Goal: Task Accomplishment & Management: Manage account settings

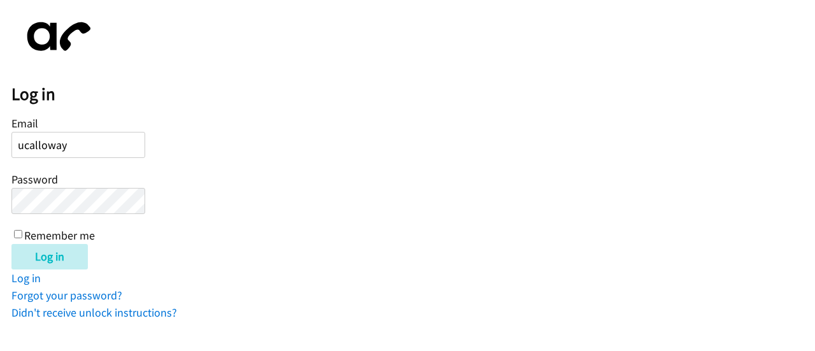
click at [11, 244] on input "Log in" at bounding box center [49, 256] width 76 height 25
type input "ucalloway@lendingpoint.com"
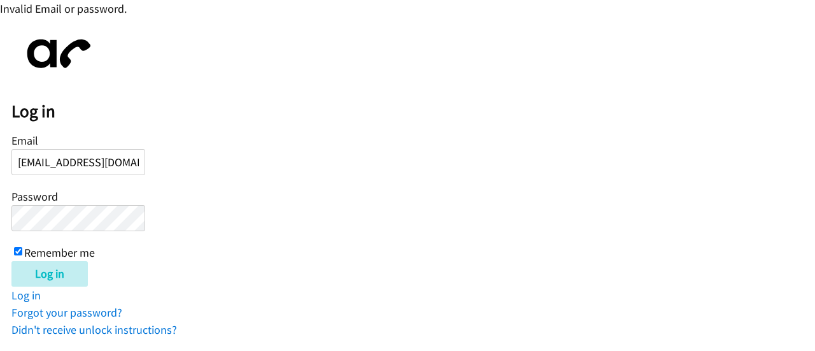
click at [11, 261] on input "Log in" at bounding box center [49, 273] width 76 height 25
click at [134, 163] on input "[EMAIL_ADDRESS][DOMAIN_NAME]" at bounding box center [78, 162] width 134 height 26
type input "ucalloway@lendingpoint.com"
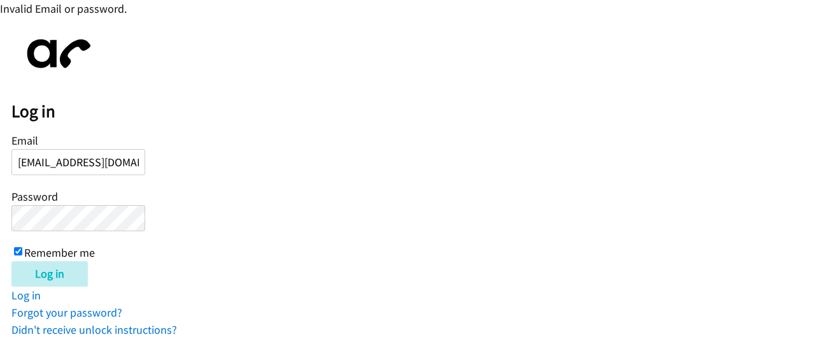
click at [11, 261] on input "Log in" at bounding box center [49, 273] width 76 height 25
